Goal: Use online tool/utility: Utilize a website feature to perform a specific function

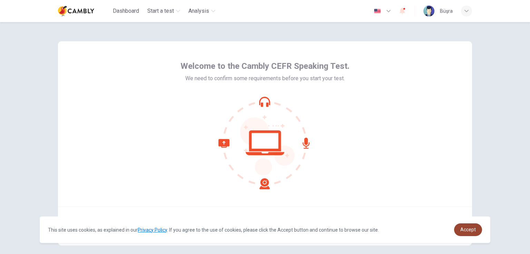
click at [469, 229] on span "Accept" at bounding box center [468, 230] width 16 height 6
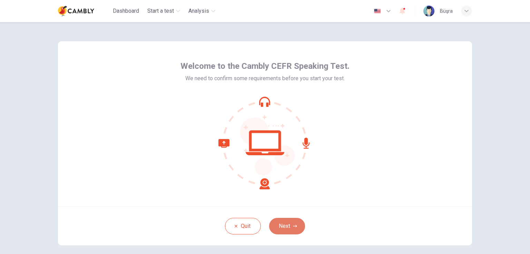
click at [287, 225] on button "Next" at bounding box center [287, 226] width 36 height 17
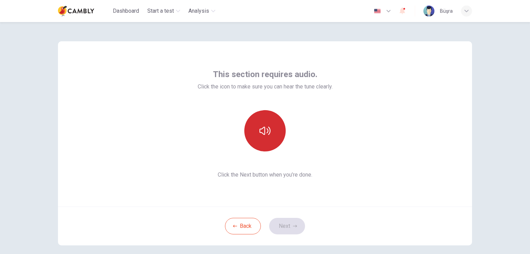
click at [269, 136] on button "button" at bounding box center [264, 130] width 41 height 41
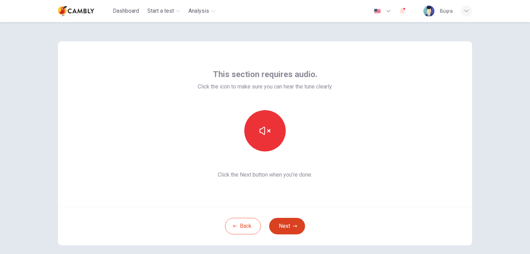
click at [291, 229] on button "Next" at bounding box center [287, 226] width 36 height 17
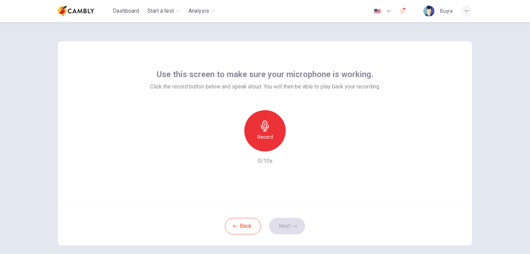
click at [257, 137] on h6 "Record" at bounding box center [265, 137] width 16 height 8
click at [270, 137] on div "Stop" at bounding box center [264, 130] width 41 height 41
click at [293, 144] on icon "button" at bounding box center [296, 146] width 7 height 7
click at [286, 232] on button "Next" at bounding box center [287, 226] width 36 height 17
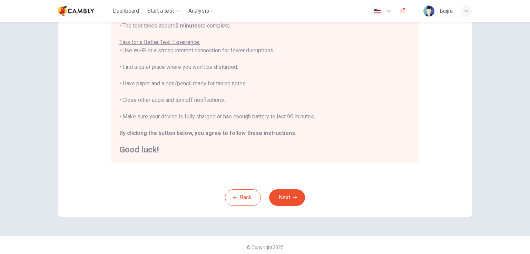
scroll to position [129, 0]
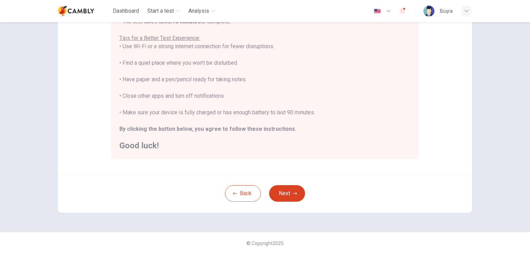
click at [284, 194] on button "Next" at bounding box center [287, 194] width 36 height 17
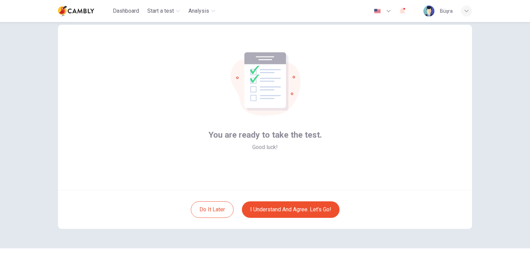
scroll to position [33, 0]
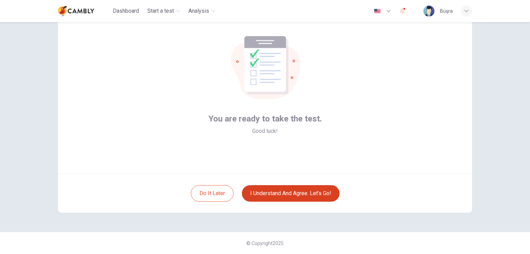
click at [285, 196] on button "I understand and agree. Let’s go!" at bounding box center [291, 194] width 98 height 17
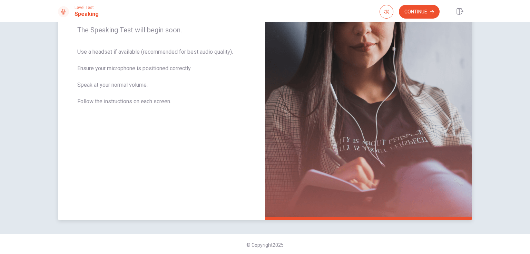
scroll to position [118, 0]
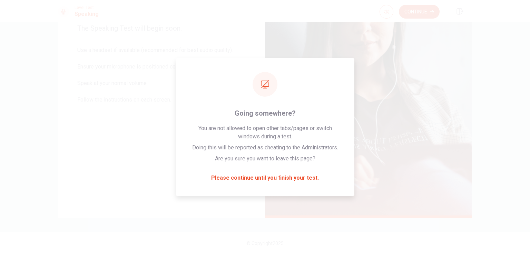
click at [419, 8] on button "Continue" at bounding box center [419, 12] width 41 height 14
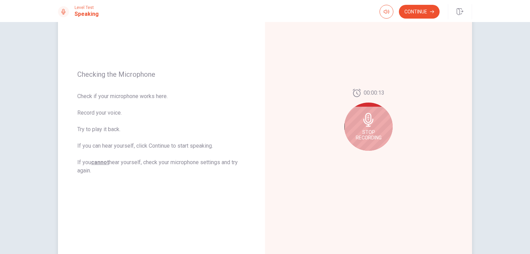
scroll to position [49, 0]
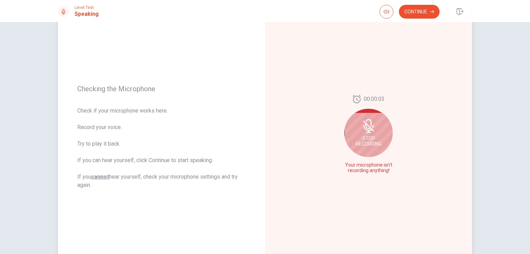
click at [367, 132] on icon at bounding box center [368, 132] width 5 height 1
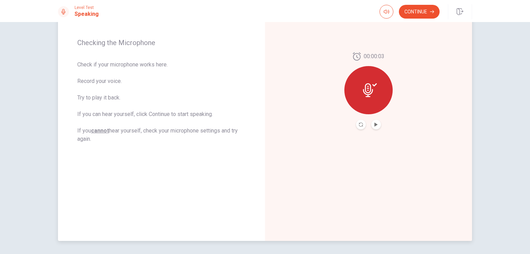
scroll to position [83, 0]
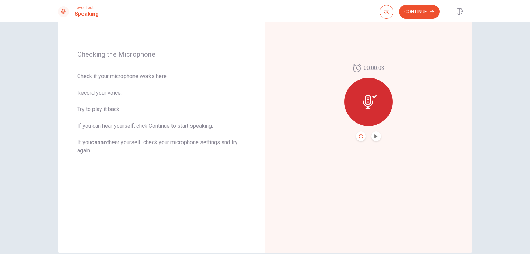
click at [360, 138] on icon "Record Again" at bounding box center [361, 136] width 4 height 4
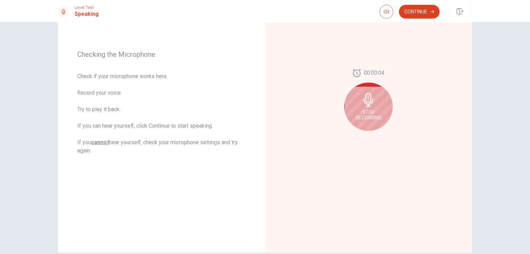
click at [418, 11] on button "Continue" at bounding box center [419, 12] width 41 height 14
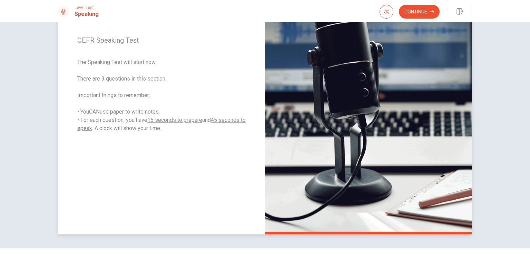
scroll to position [118, 0]
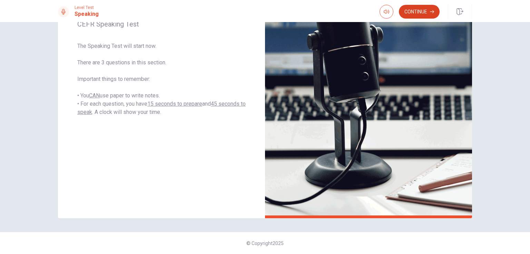
click at [432, 10] on icon "button" at bounding box center [432, 12] width 4 height 4
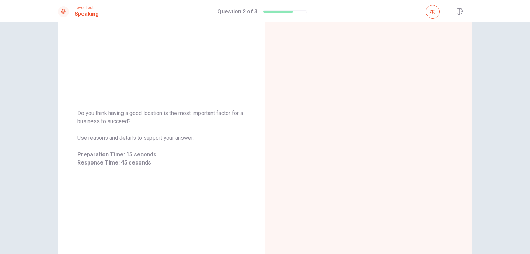
scroll to position [83, 0]
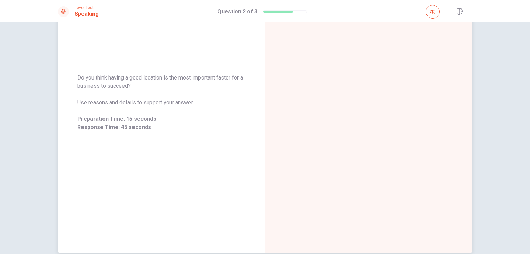
drag, startPoint x: 139, startPoint y: 88, endPoint x: 79, endPoint y: 82, distance: 60.3
click at [80, 82] on span "Do you think having a good location is the most important factor for a business…" at bounding box center [161, 82] width 168 height 17
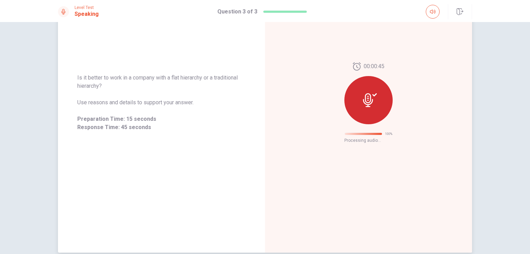
scroll to position [0, 0]
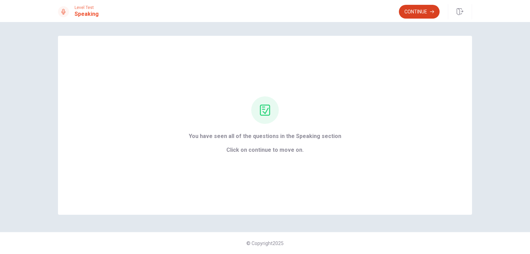
click at [415, 12] on button "Continue" at bounding box center [419, 12] width 41 height 14
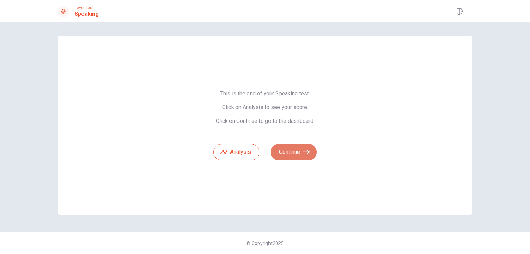
click at [301, 151] on button "Continue" at bounding box center [293, 152] width 46 height 17
